Goal: Transaction & Acquisition: Purchase product/service

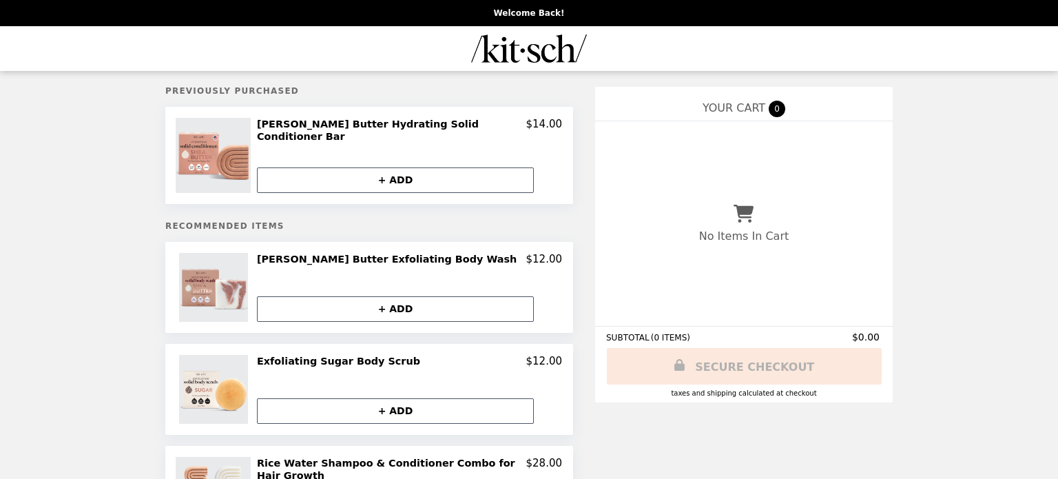
click at [510, 45] on img "Main" at bounding box center [529, 48] width 116 height 28
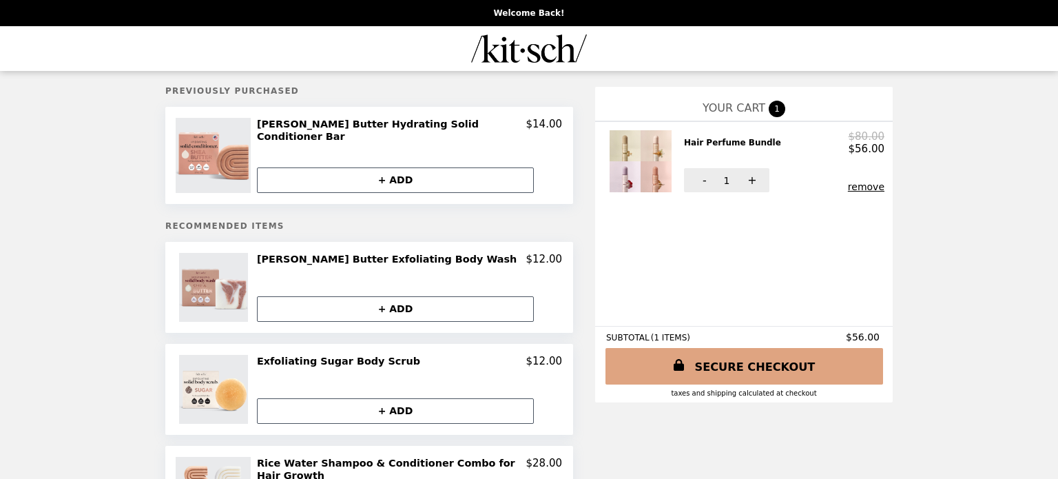
click at [735, 359] on link "SECURE CHECKOUT" at bounding box center [744, 366] width 278 height 36
